Goal: Navigation & Orientation: Understand site structure

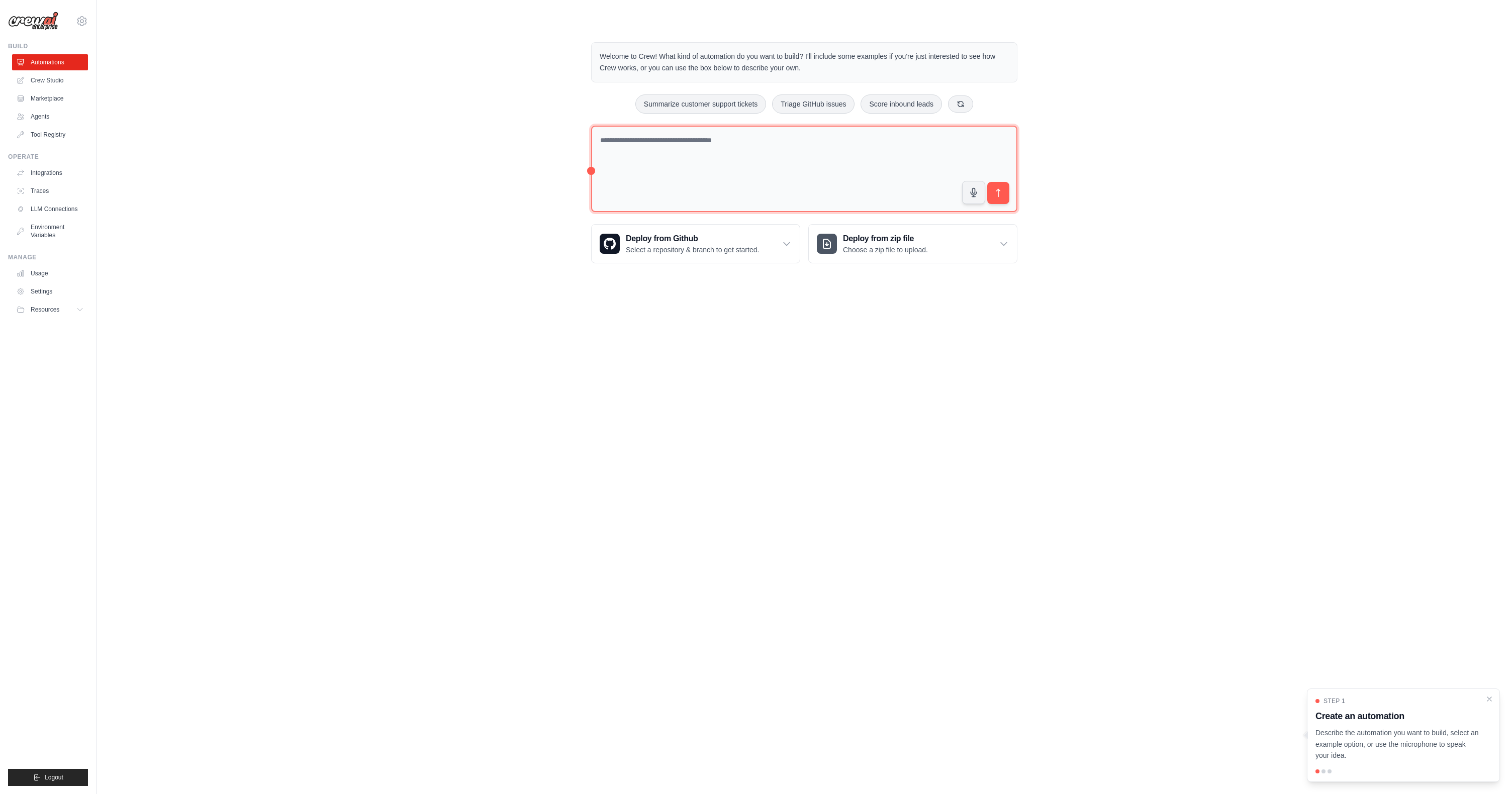
click at [678, 145] on textarea at bounding box center [804, 169] width 426 height 87
click at [65, 268] on link "Usage" at bounding box center [50, 273] width 76 height 16
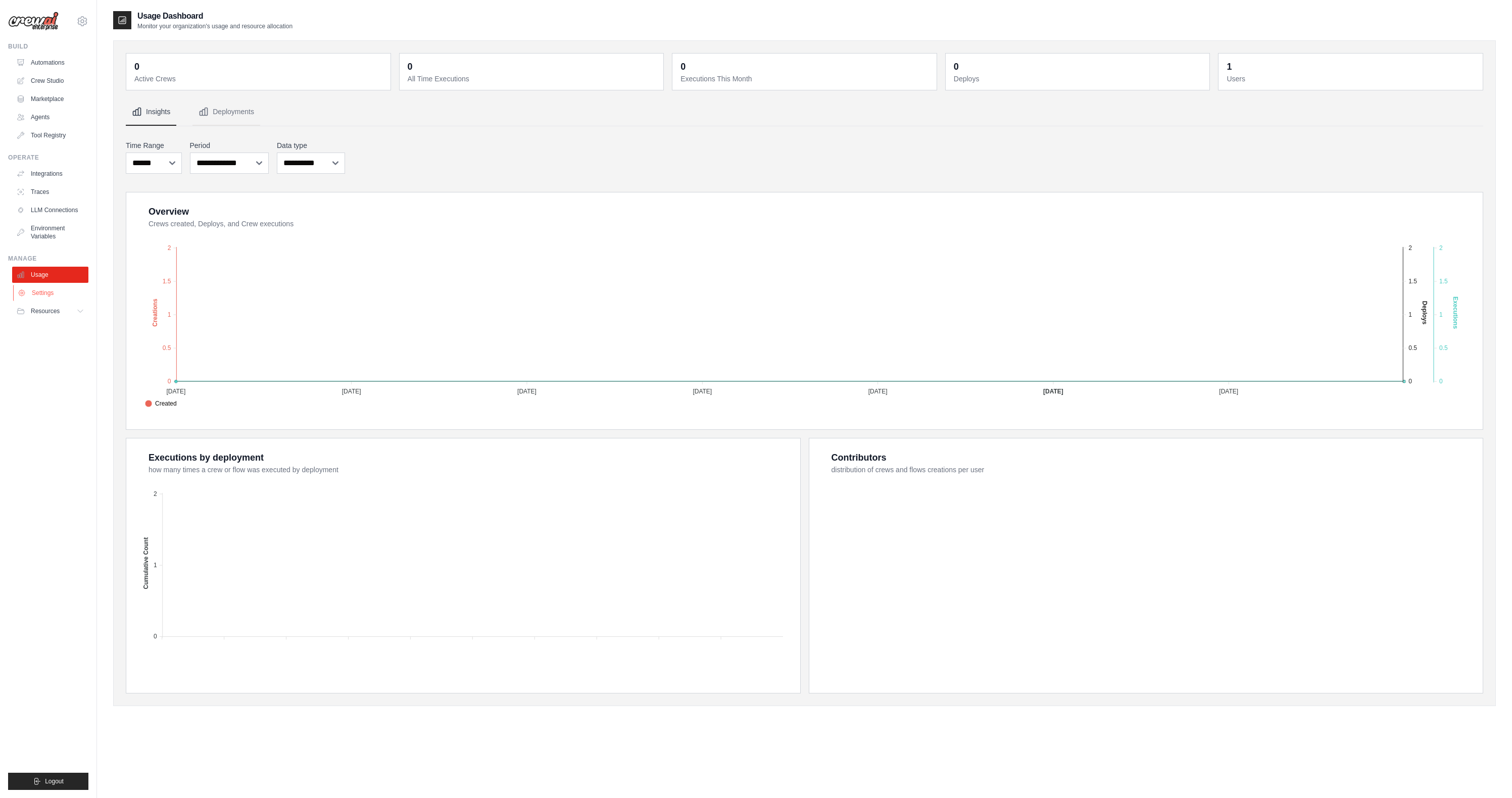
click at [55, 290] on link "Settings" at bounding box center [51, 293] width 76 height 16
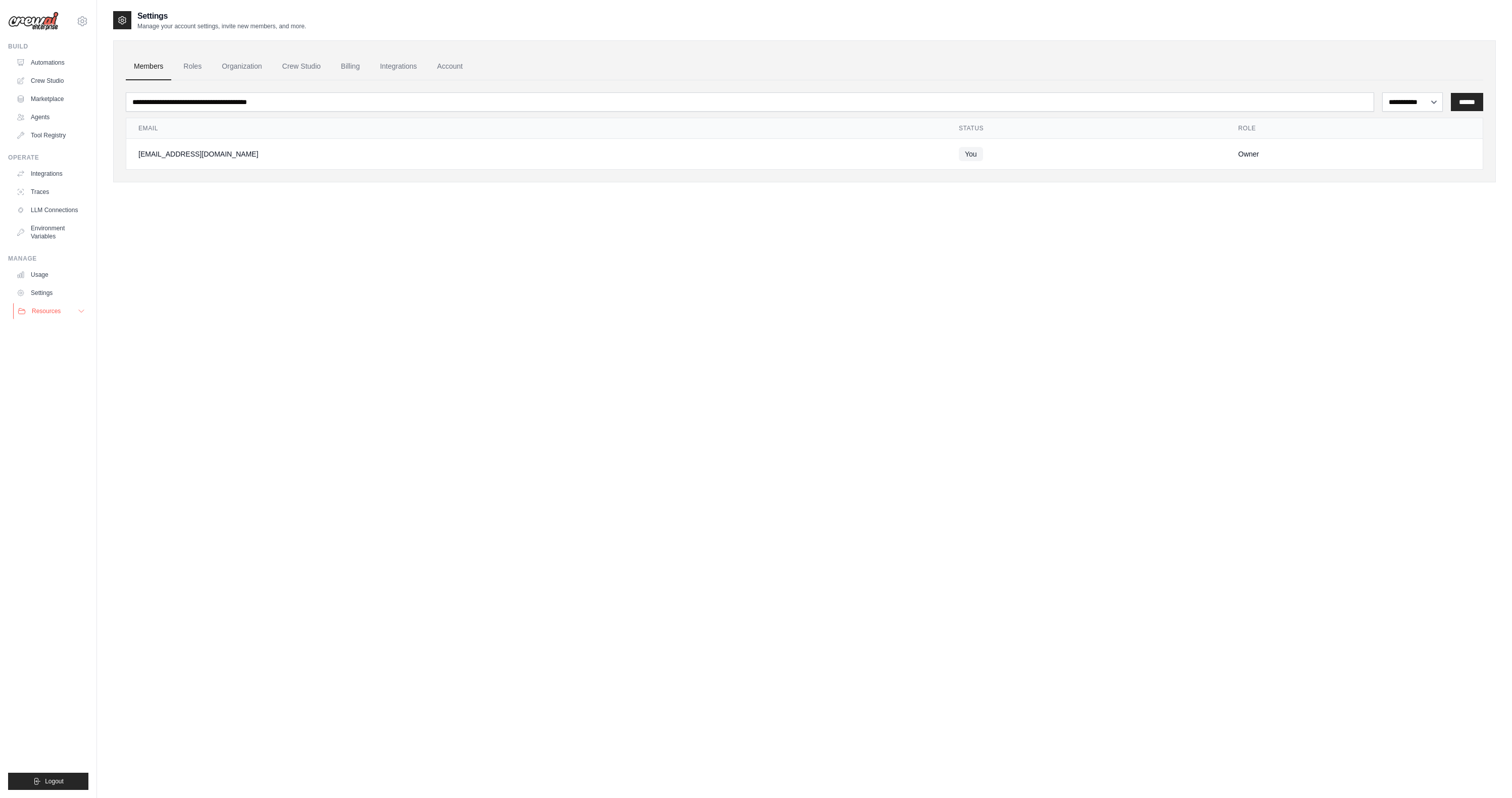
click at [42, 313] on span "Resources" at bounding box center [46, 311] width 29 height 8
click at [52, 62] on link "Automations" at bounding box center [51, 62] width 76 height 16
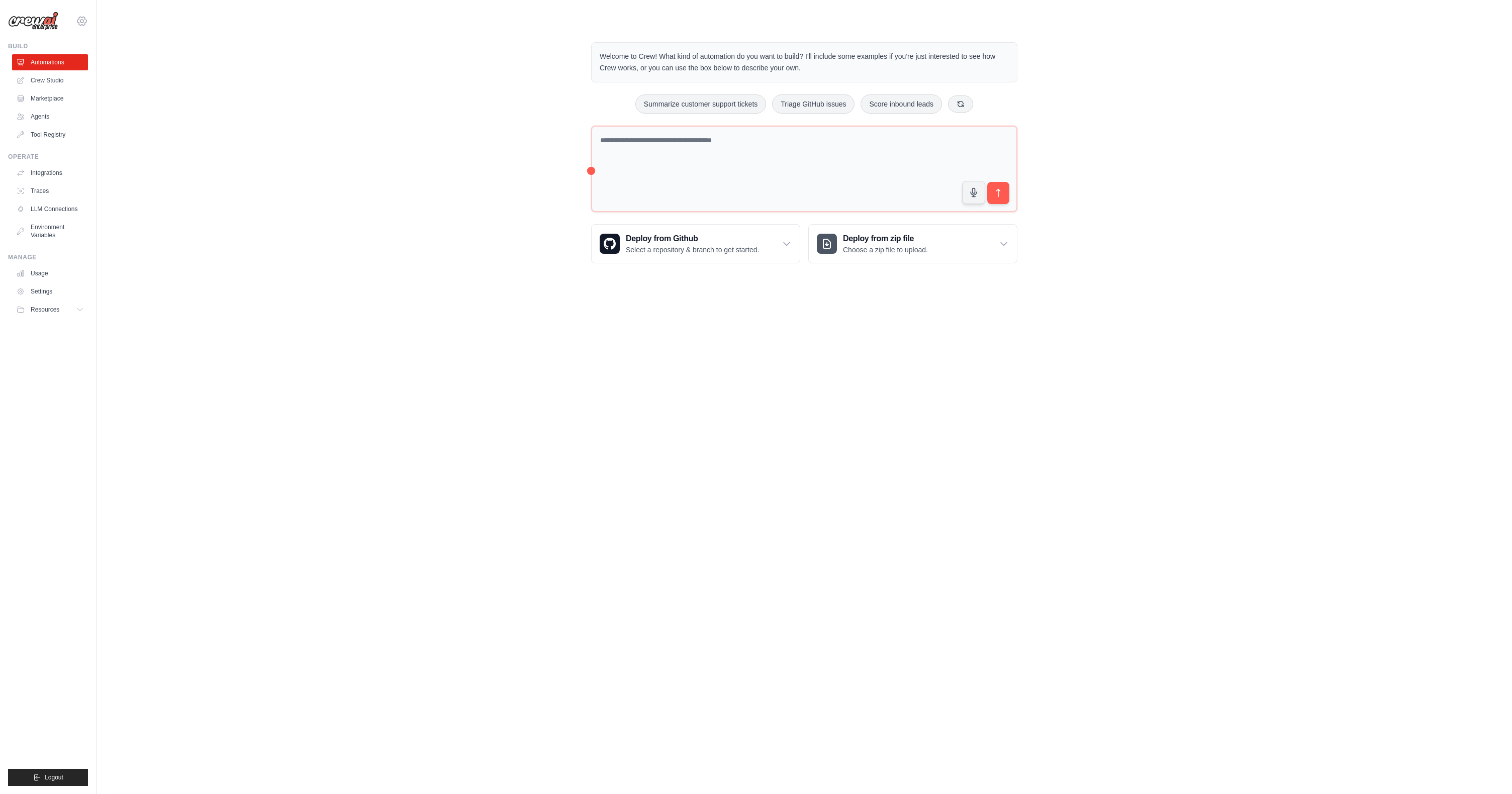
click at [78, 18] on icon at bounding box center [82, 21] width 12 height 12
click at [58, 64] on link "Settings" at bounding box center [82, 67] width 89 height 18
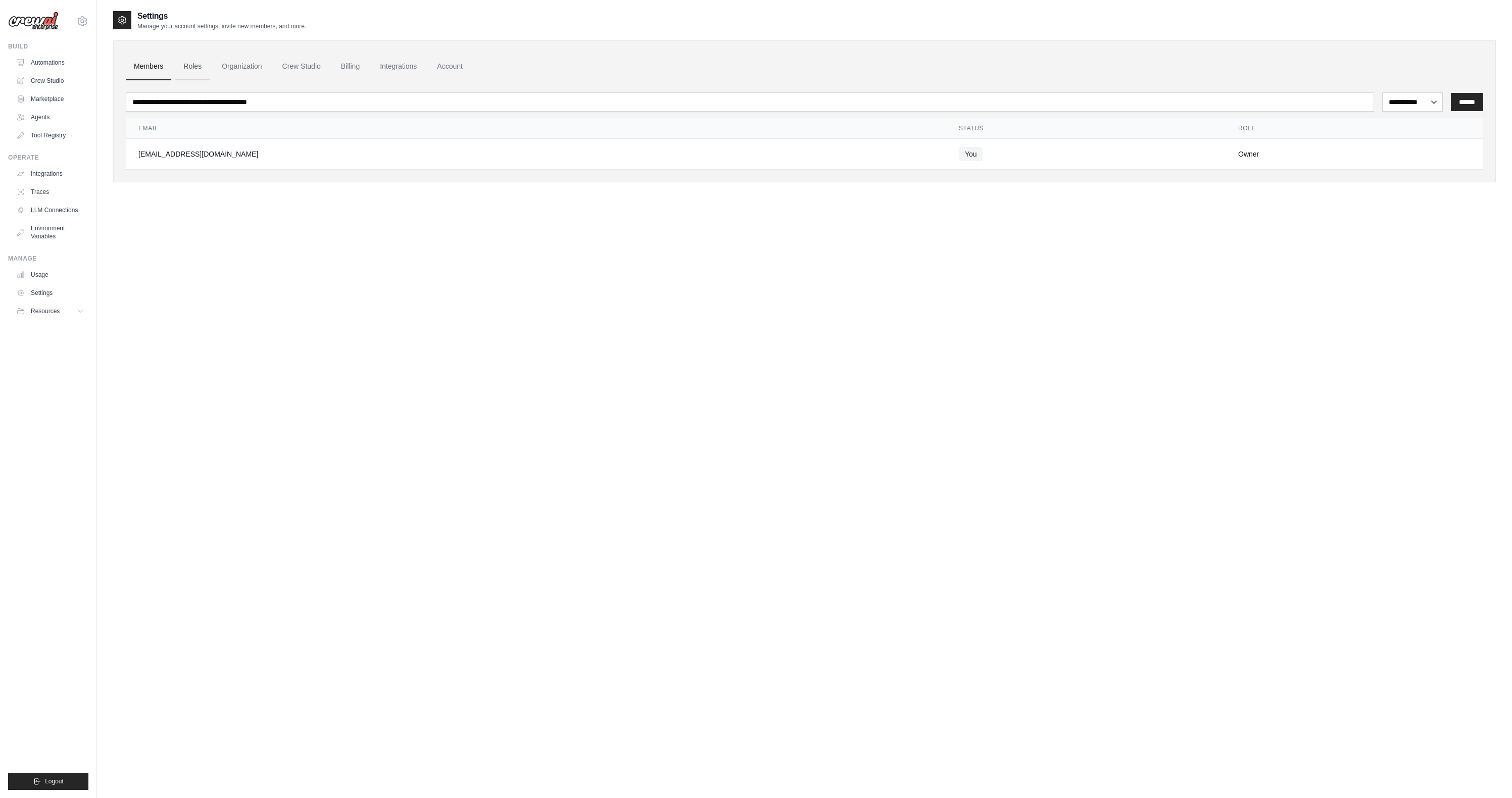
click at [202, 65] on link "Roles" at bounding box center [192, 67] width 34 height 27
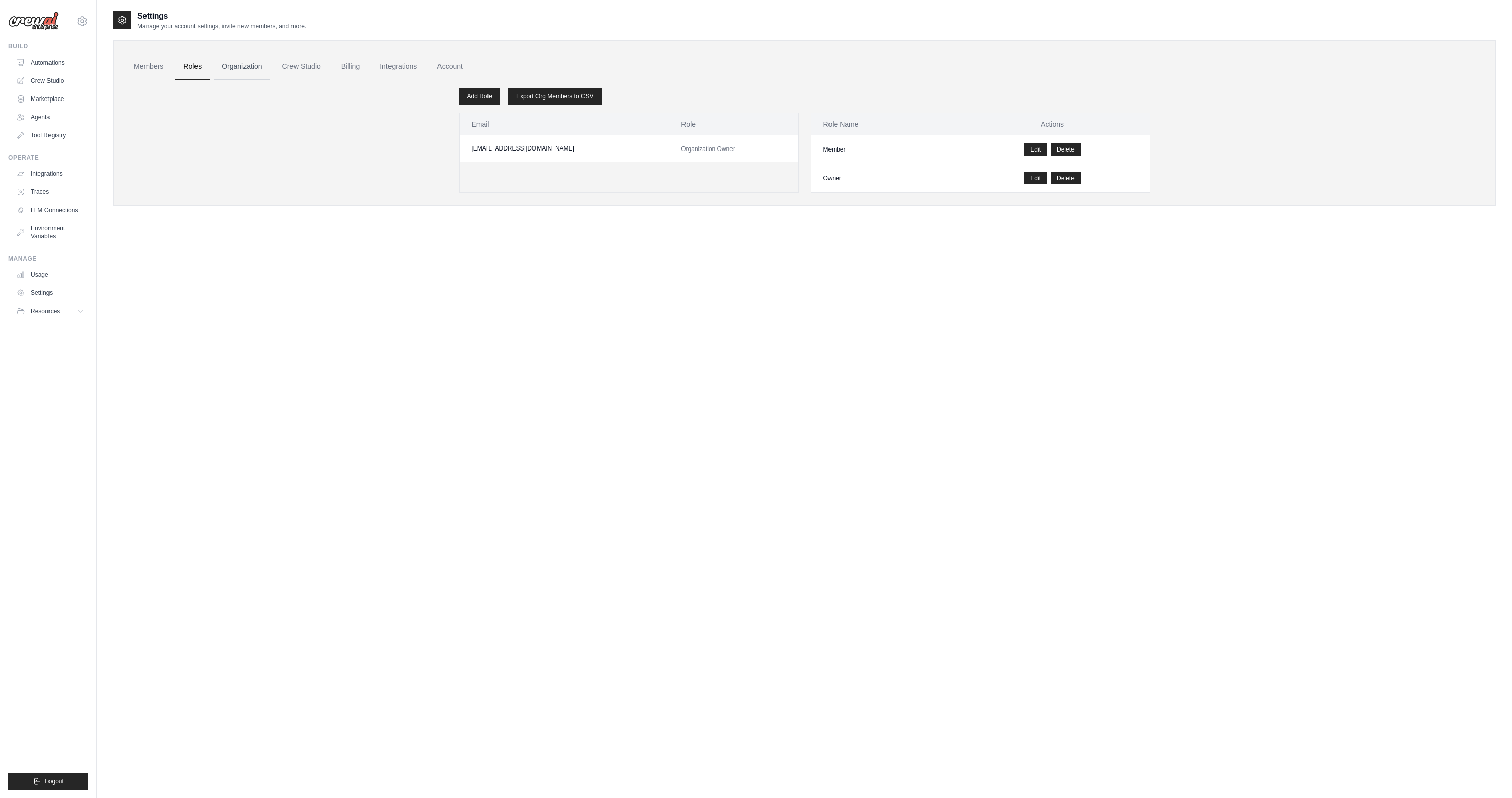
click at [248, 64] on link "Organization" at bounding box center [241, 67] width 56 height 27
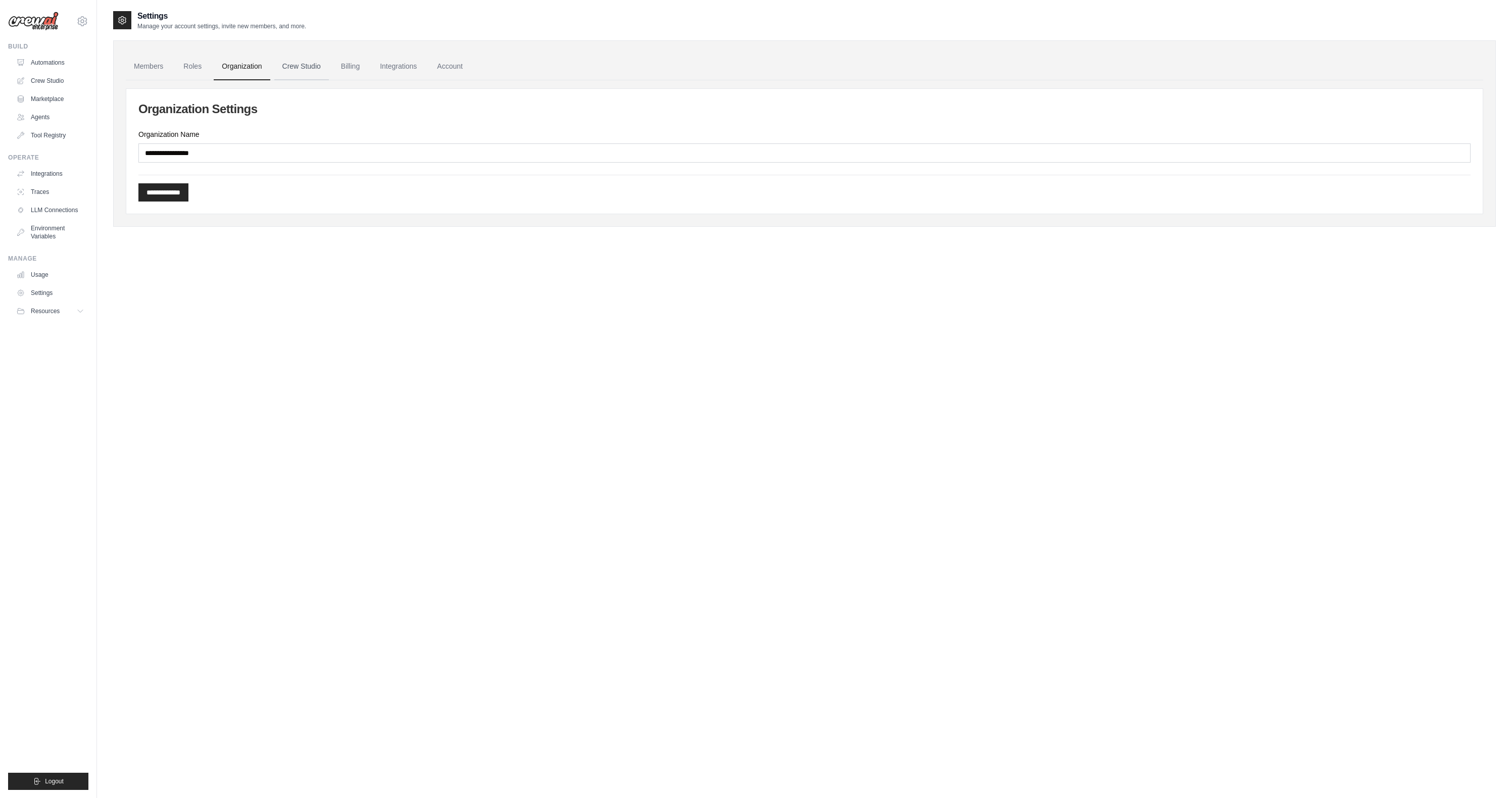
click at [319, 71] on link "Crew Studio" at bounding box center [301, 67] width 54 height 27
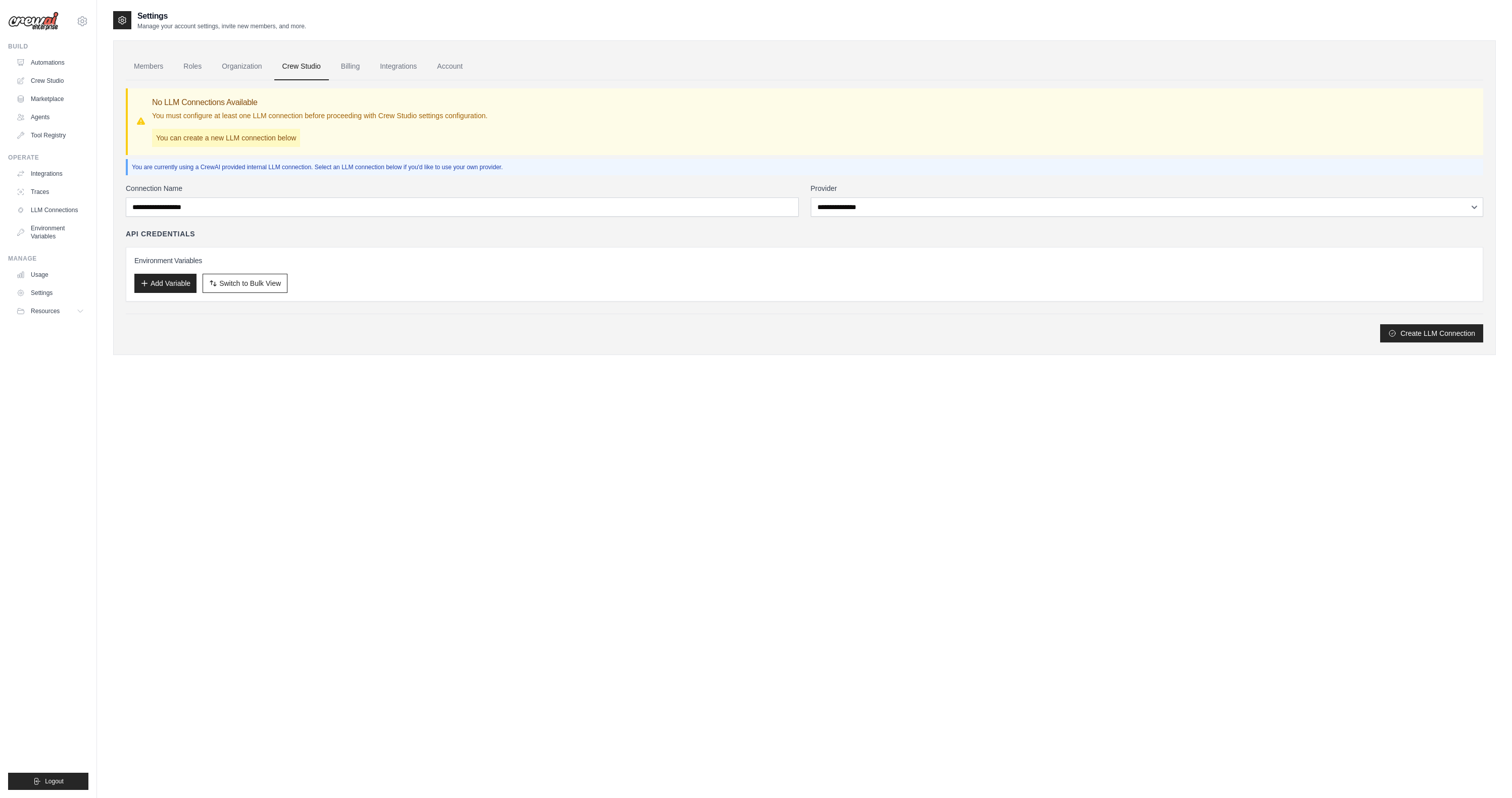
click at [354, 67] on link "Billing" at bounding box center [350, 67] width 35 height 27
